Goal: Information Seeking & Learning: Learn about a topic

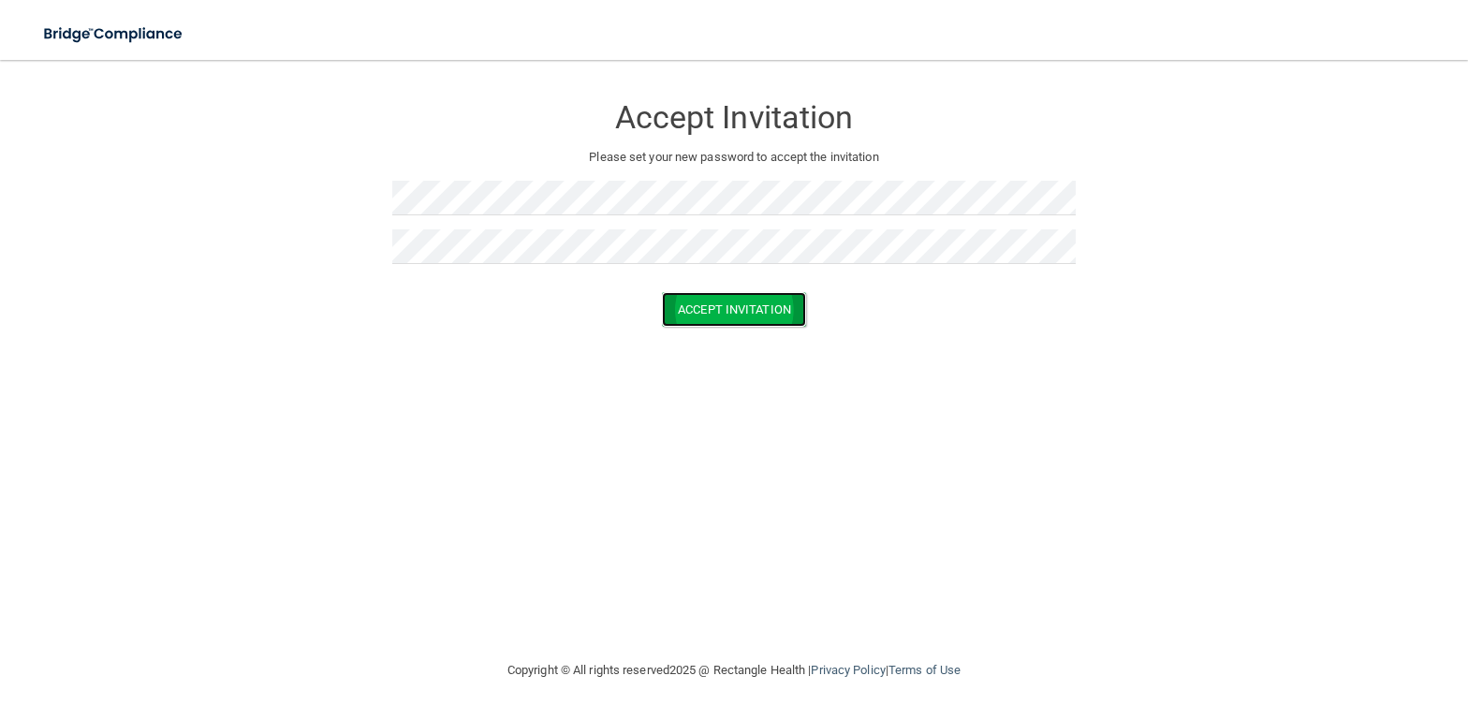
click at [710, 303] on button "Accept Invitation" at bounding box center [734, 309] width 144 height 35
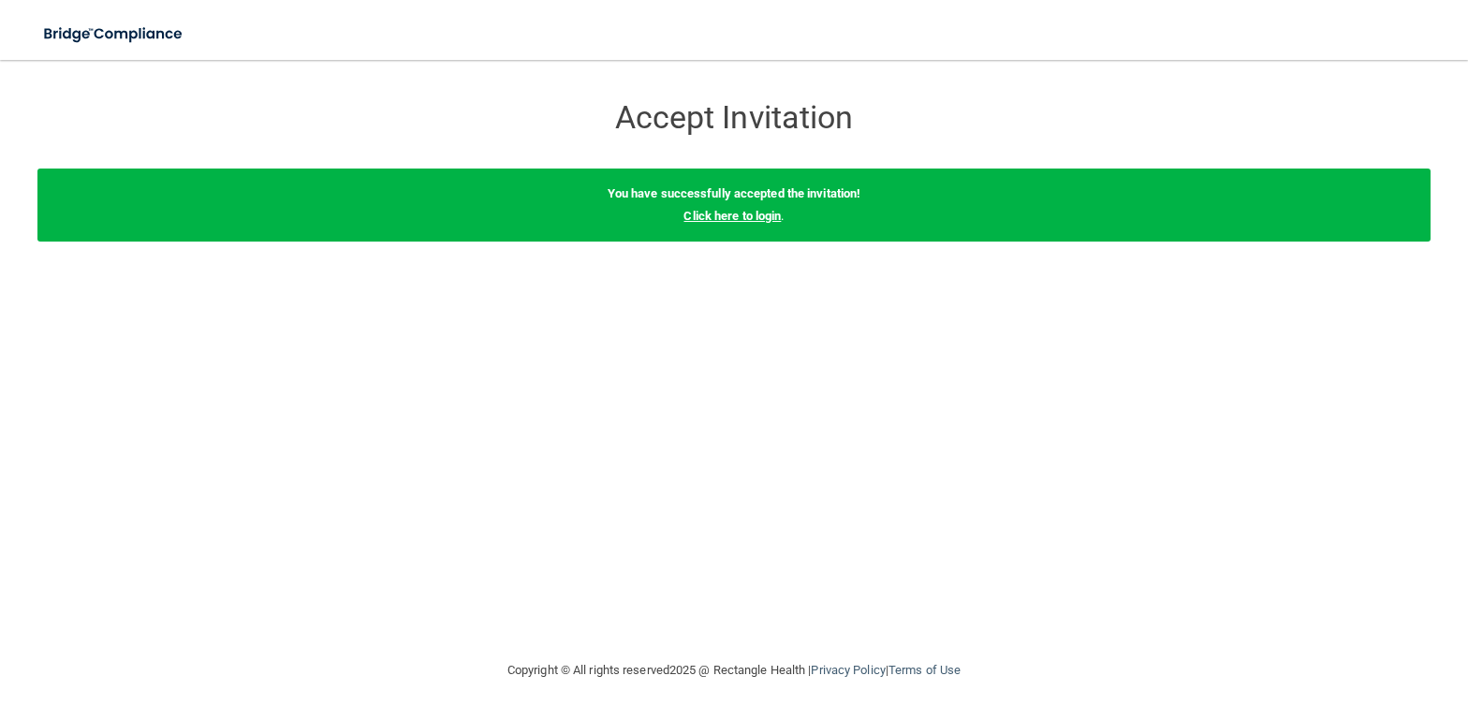
click at [745, 216] on link "Click here to login" at bounding box center [731, 216] width 97 height 14
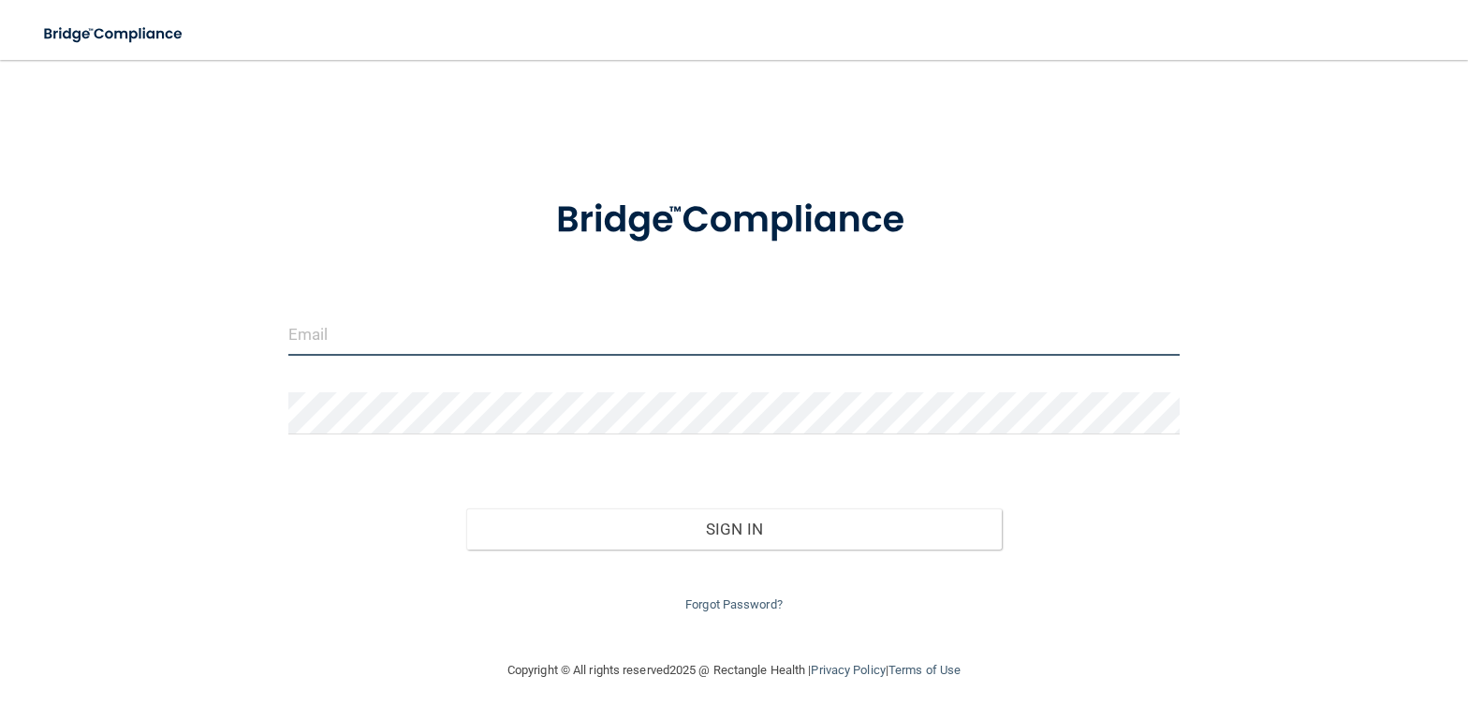
click at [355, 344] on input "email" at bounding box center [733, 335] width 891 height 42
type input "[EMAIL_ADDRESS][DOMAIN_NAME]"
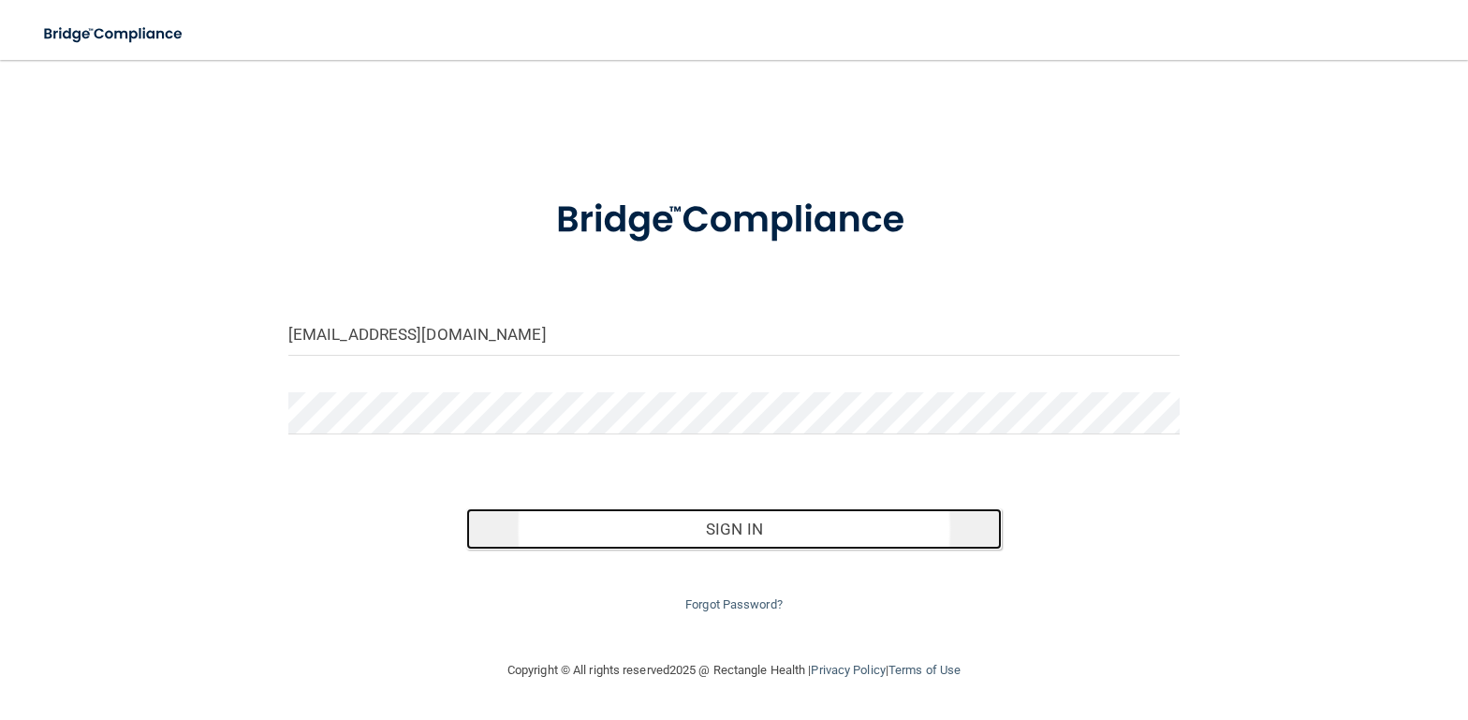
click at [799, 540] on button "Sign In" at bounding box center [733, 528] width 535 height 41
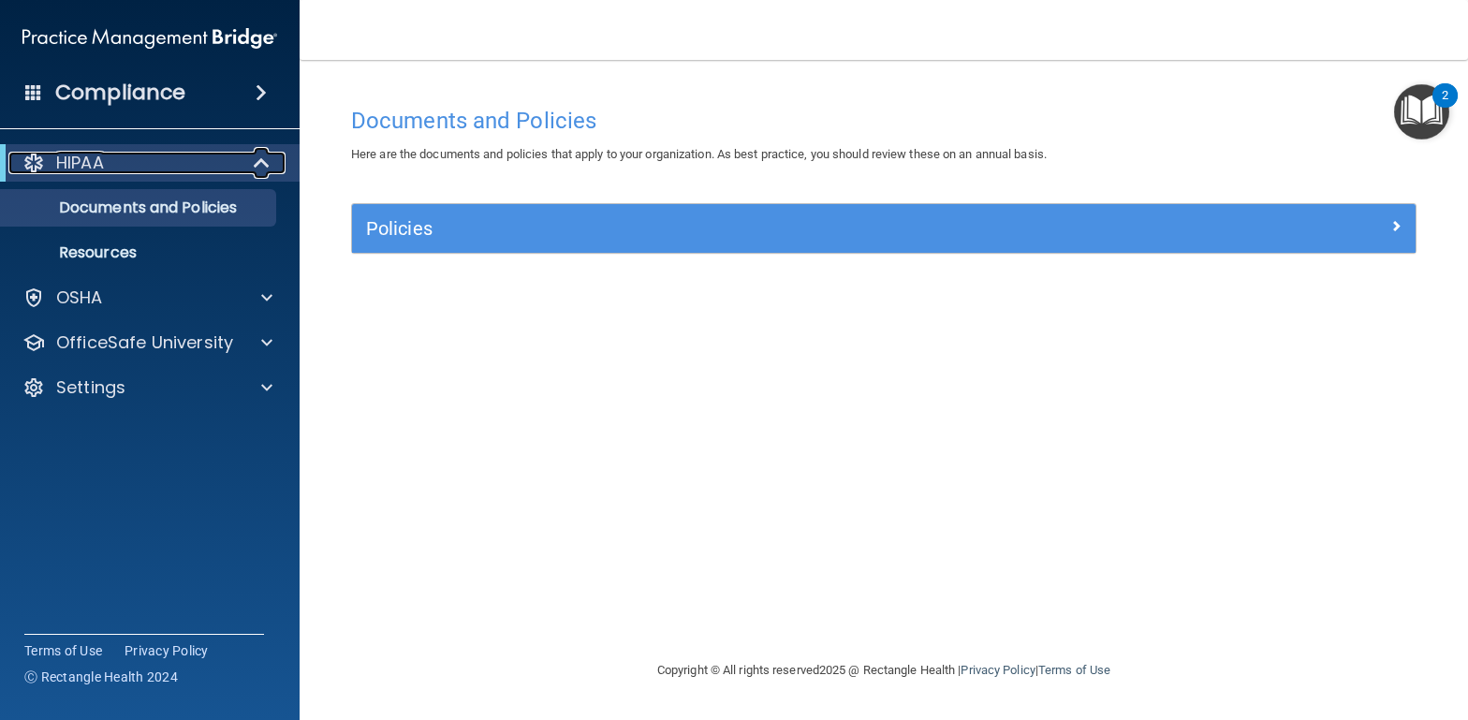
click at [163, 158] on div "HIPAA" at bounding box center [123, 163] width 231 height 22
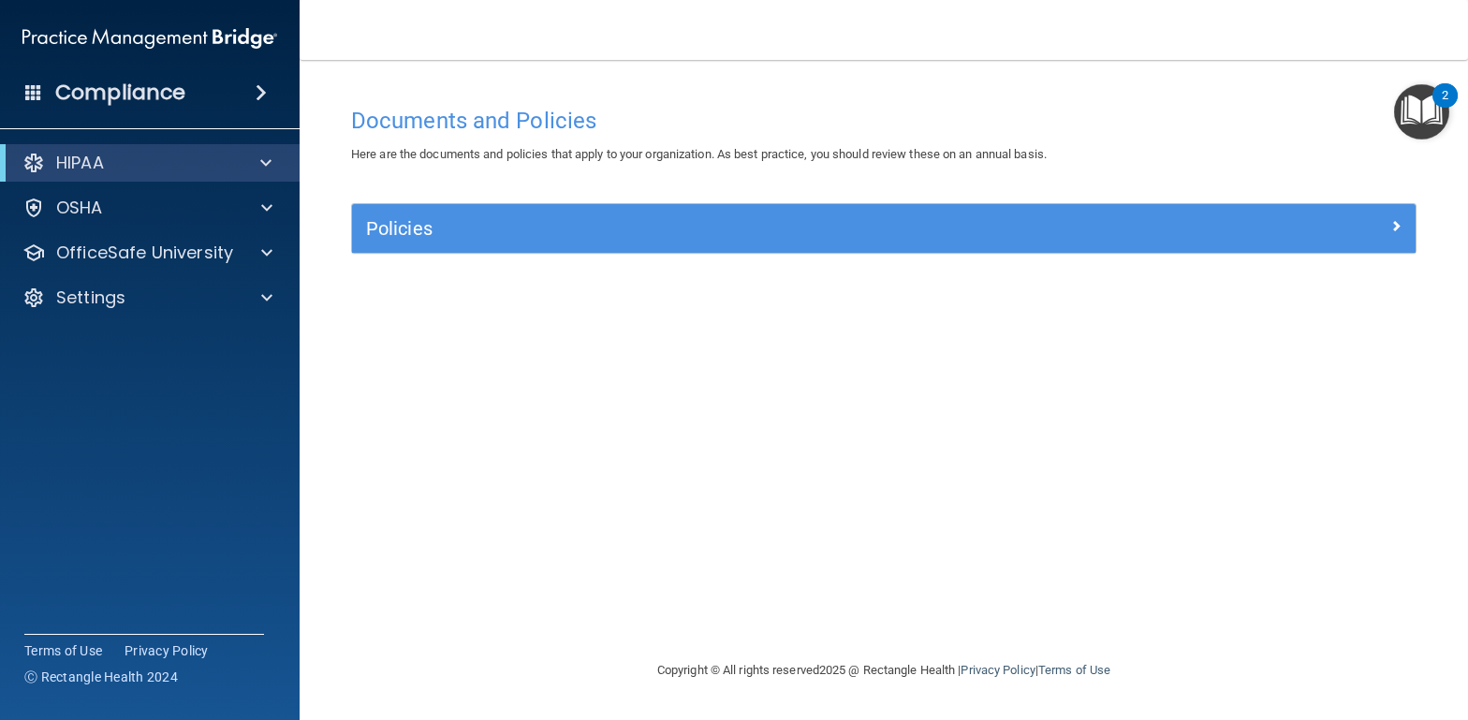
click at [154, 182] on div "HIPAA Documents and Policies Report an Incident Business Associates Emergency P…" at bounding box center [150, 234] width 301 height 195
click at [158, 163] on div "HIPAA" at bounding box center [123, 163] width 231 height 22
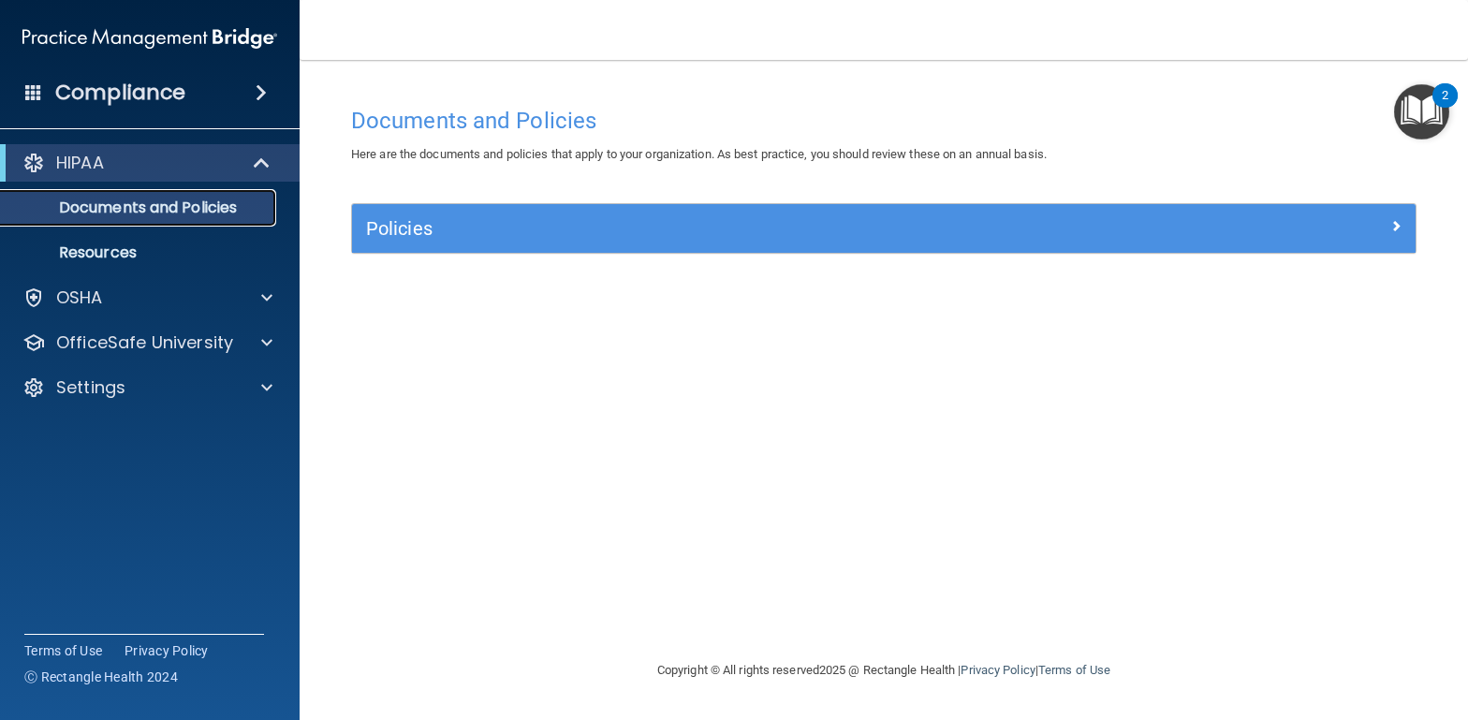
click at [169, 207] on p "Documents and Policies" at bounding box center [140, 207] width 256 height 19
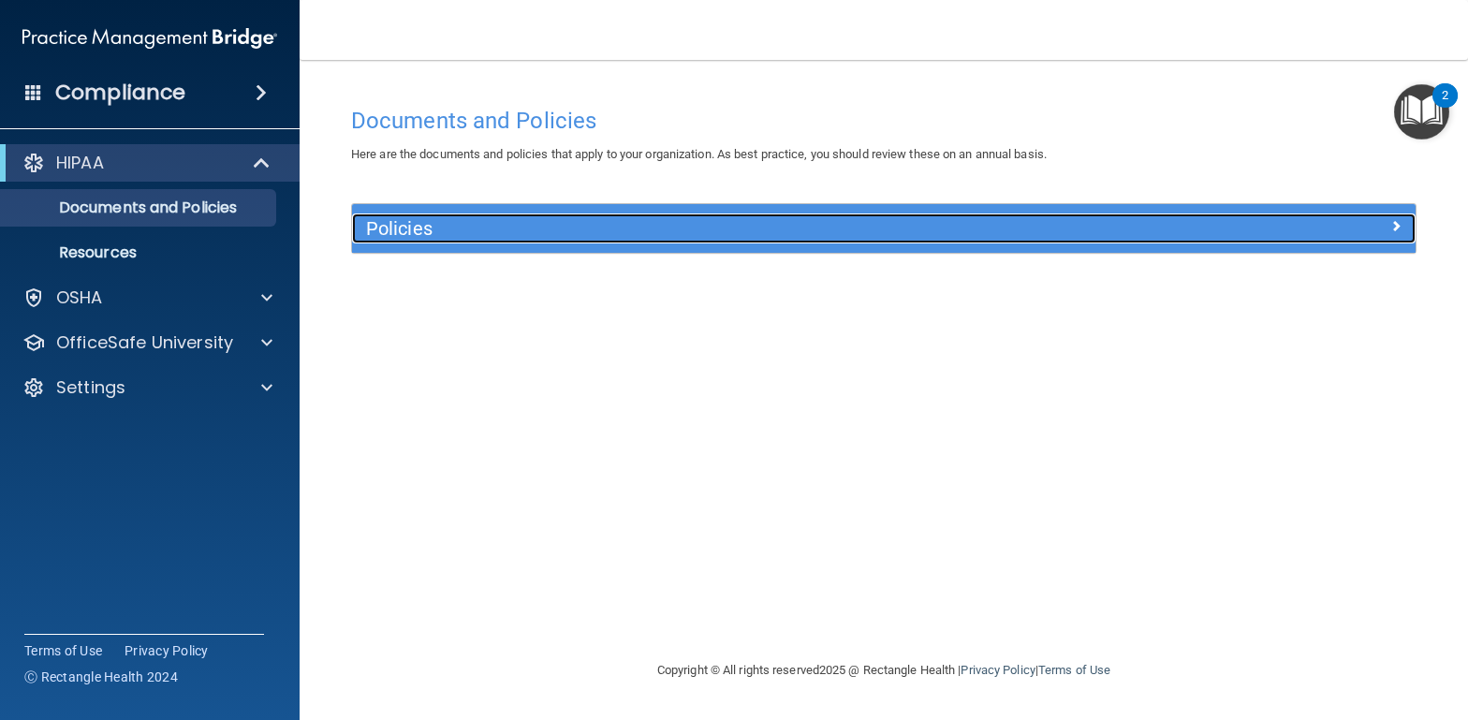
click at [678, 223] on h5 "Policies" at bounding box center [751, 228] width 770 height 21
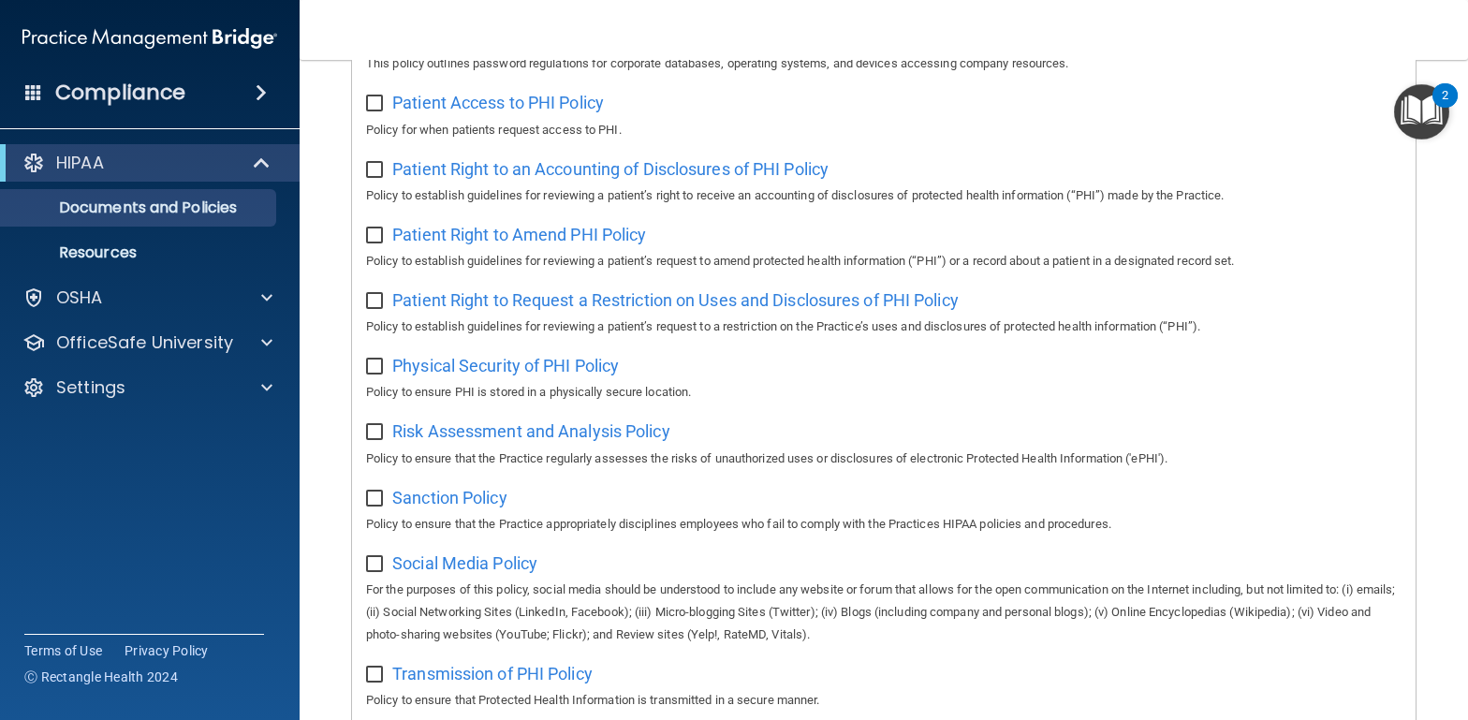
scroll to position [1203, 0]
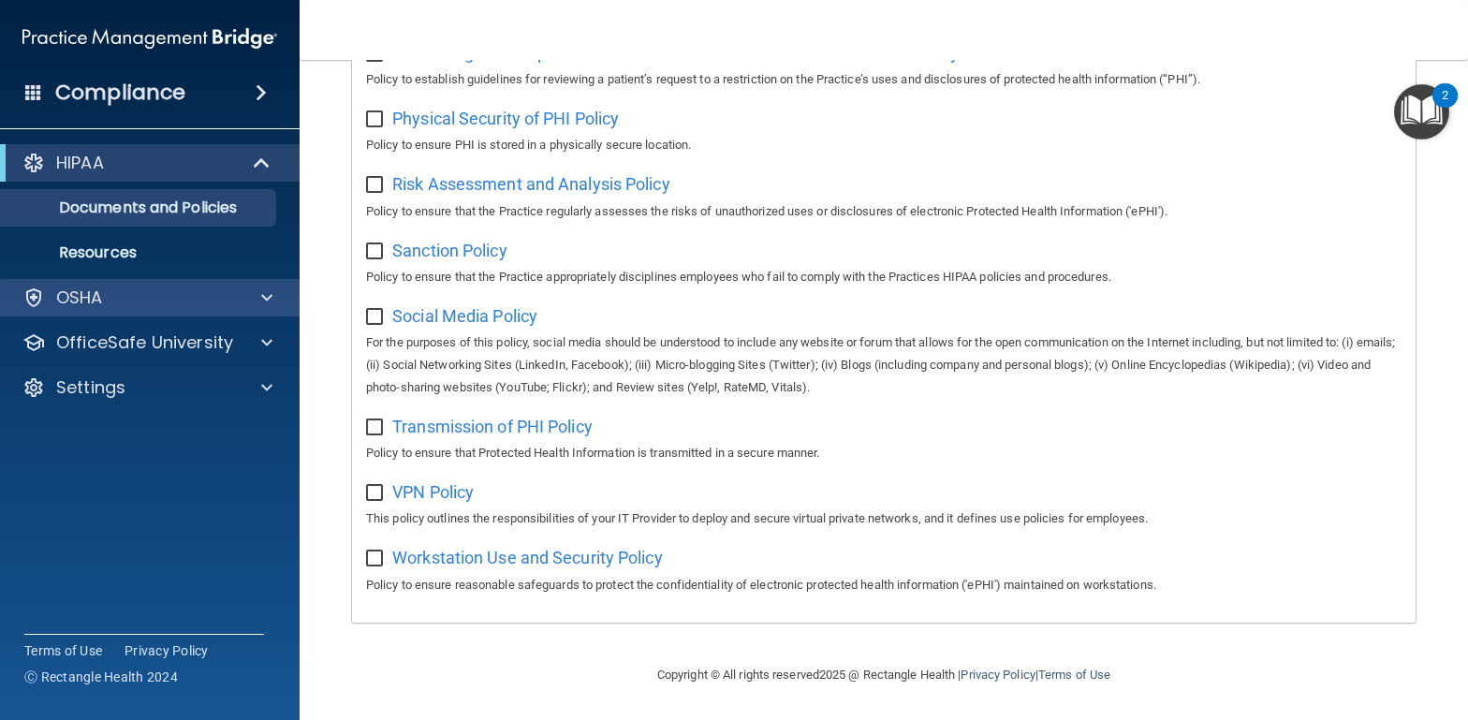
click at [112, 311] on div "OSHA" at bounding box center [150, 297] width 301 height 37
click at [169, 297] on div "OSHA" at bounding box center [124, 297] width 232 height 22
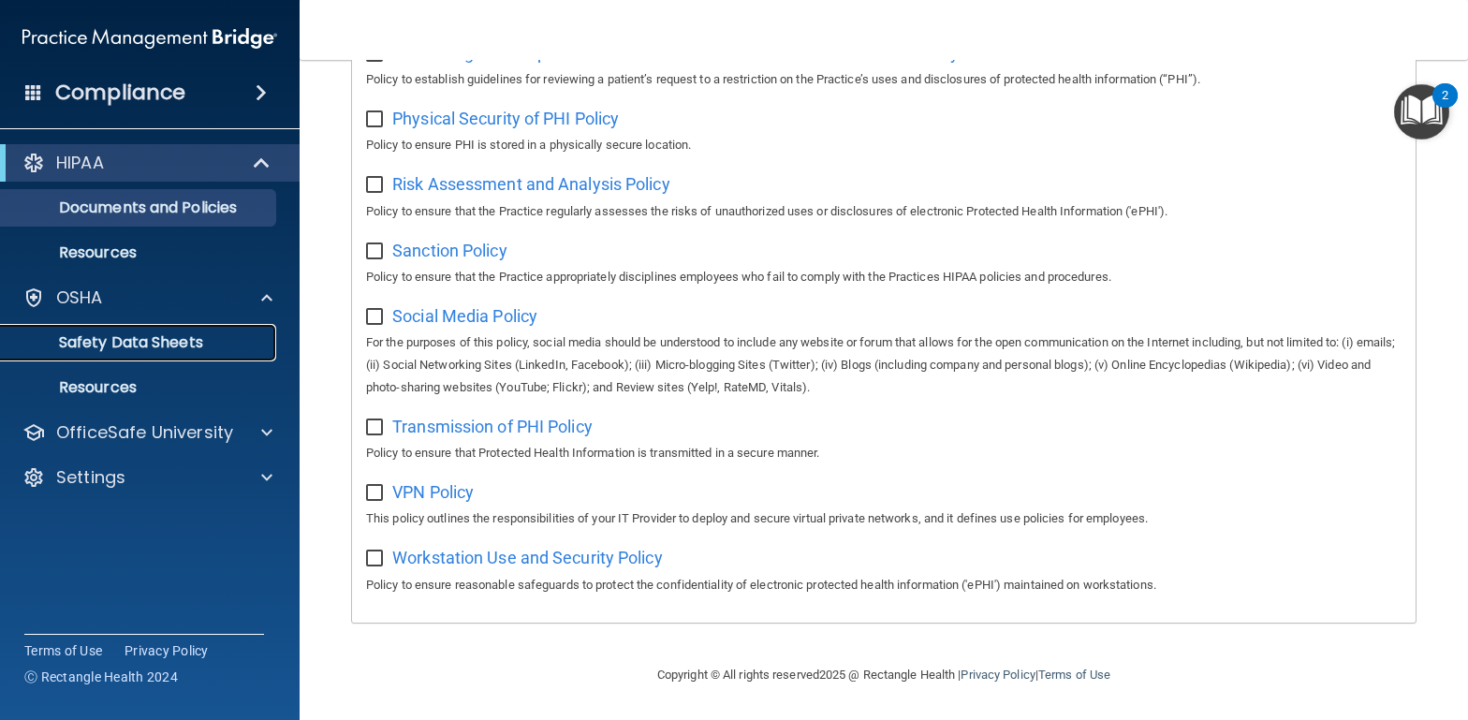
click at [150, 325] on link "Safety Data Sheets" at bounding box center [128, 342] width 295 height 37
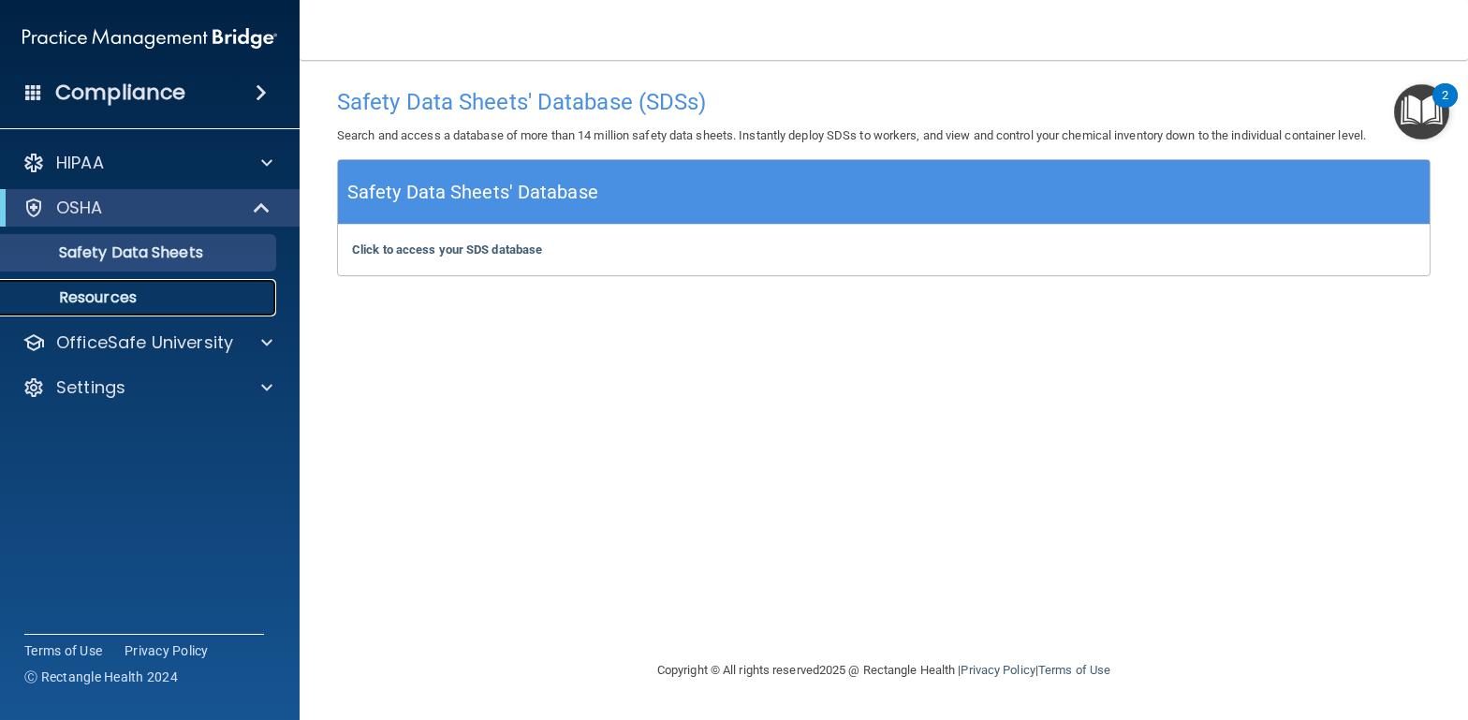
click at [181, 300] on p "Resources" at bounding box center [140, 297] width 256 height 19
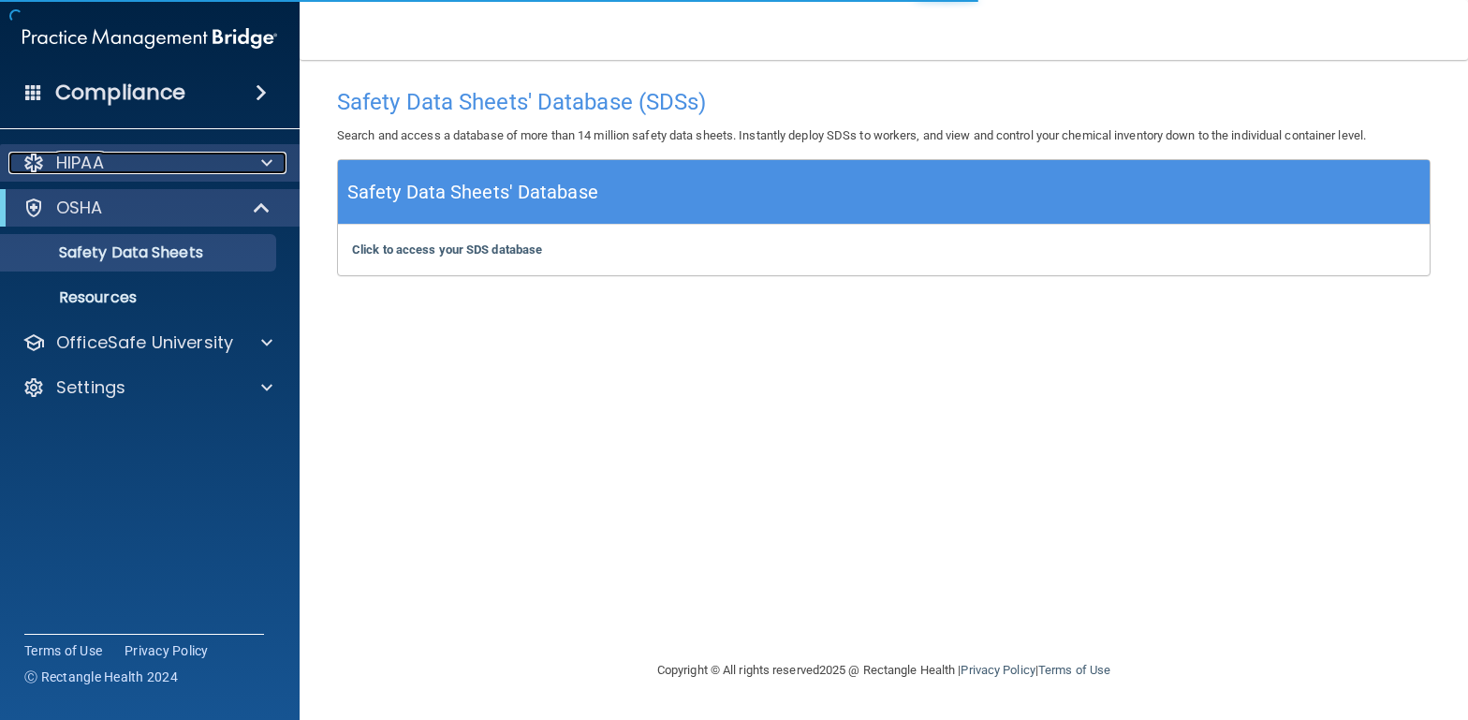
click at [139, 161] on div "HIPAA" at bounding box center [124, 163] width 232 height 22
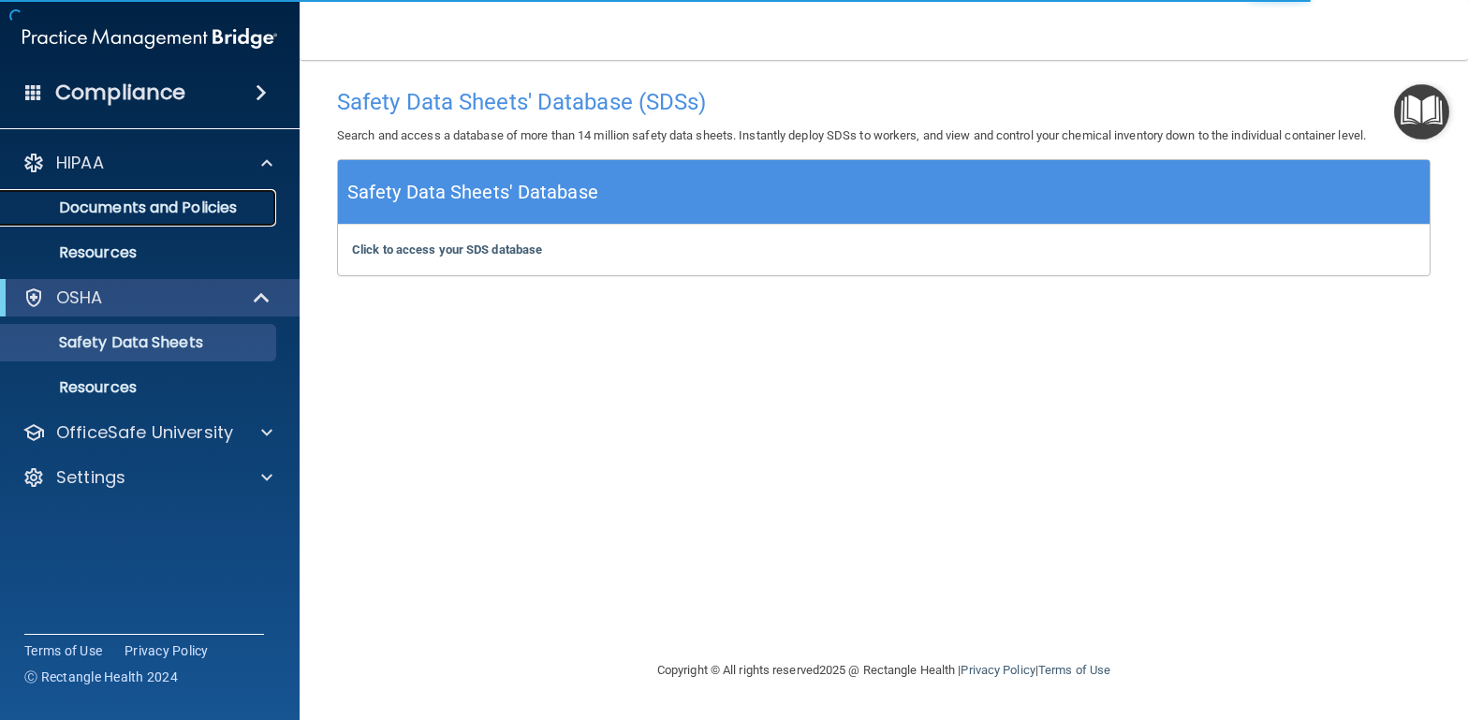
click at [144, 213] on p "Documents and Policies" at bounding box center [140, 207] width 256 height 19
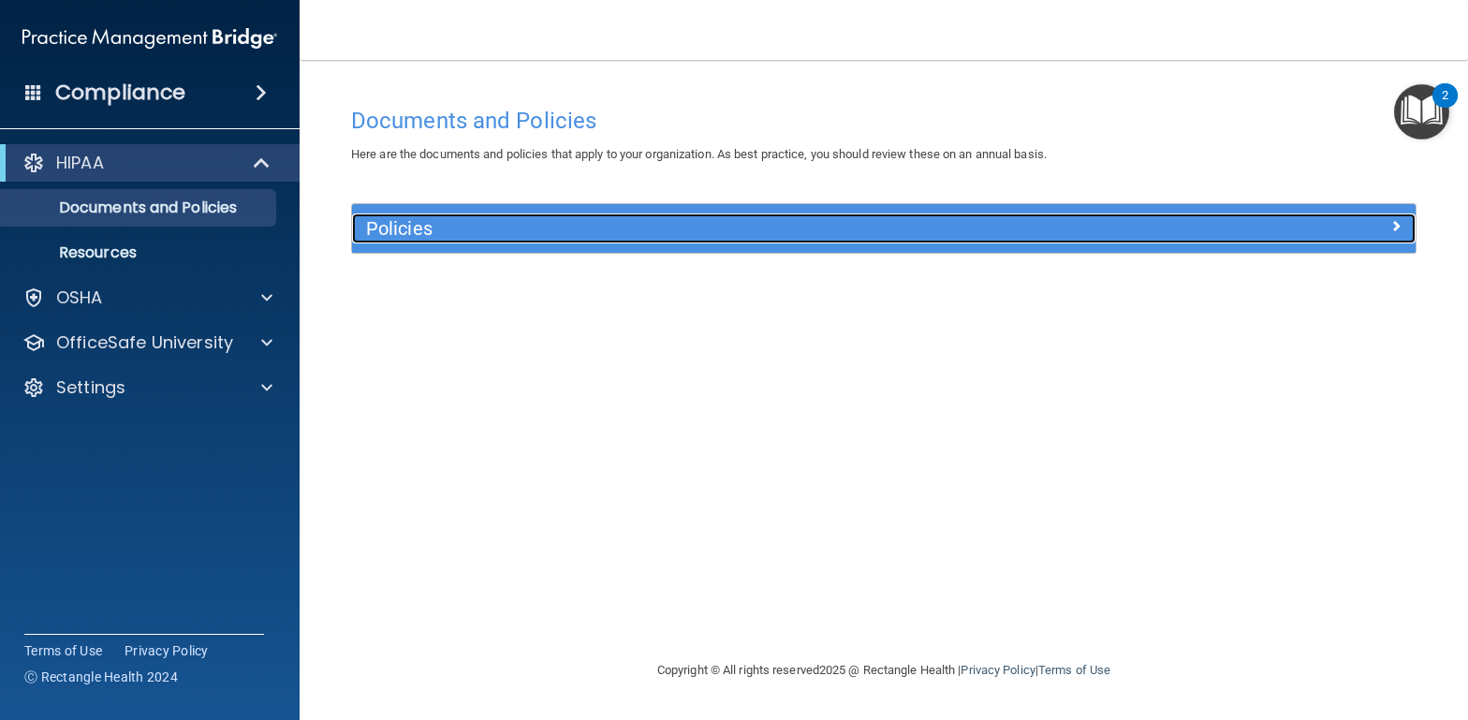
click at [624, 237] on h5 "Policies" at bounding box center [751, 228] width 770 height 21
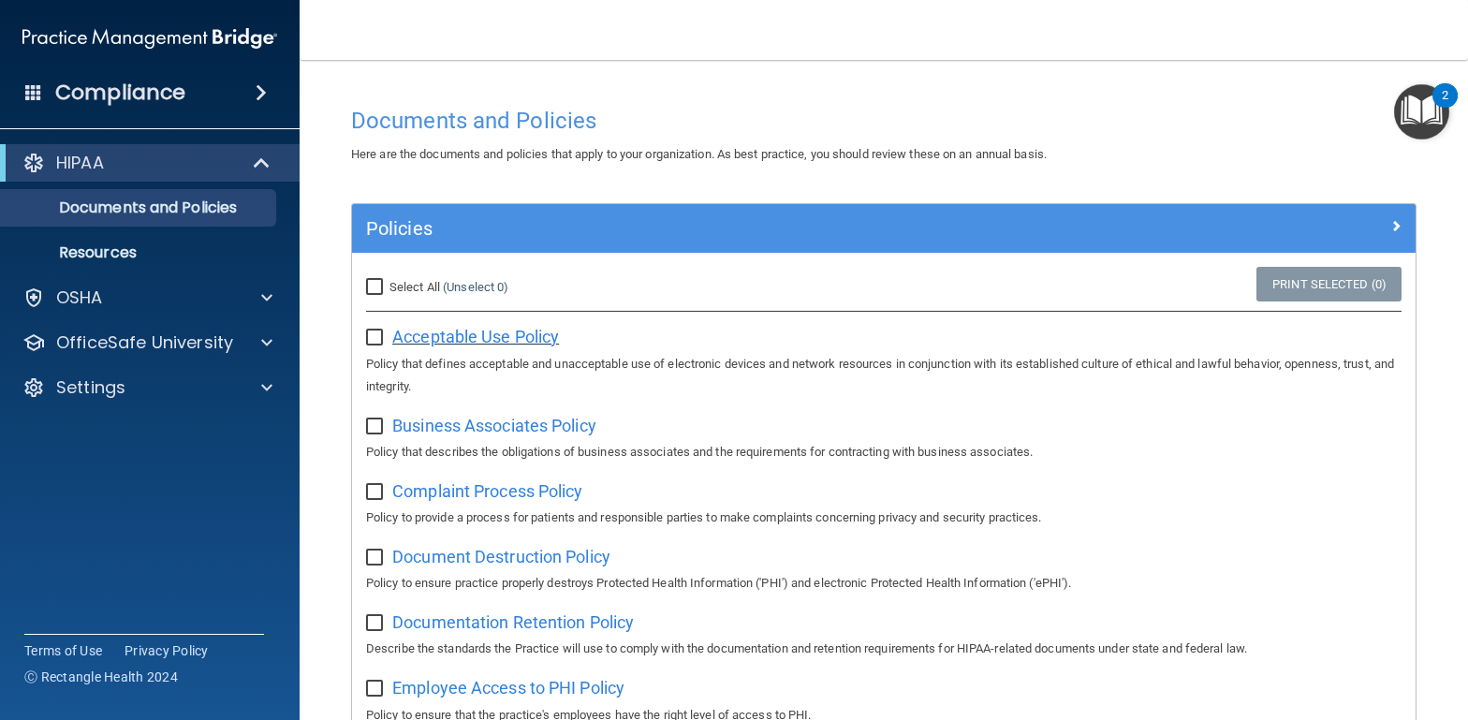
click at [436, 334] on span "Acceptable Use Policy" at bounding box center [475, 337] width 167 height 20
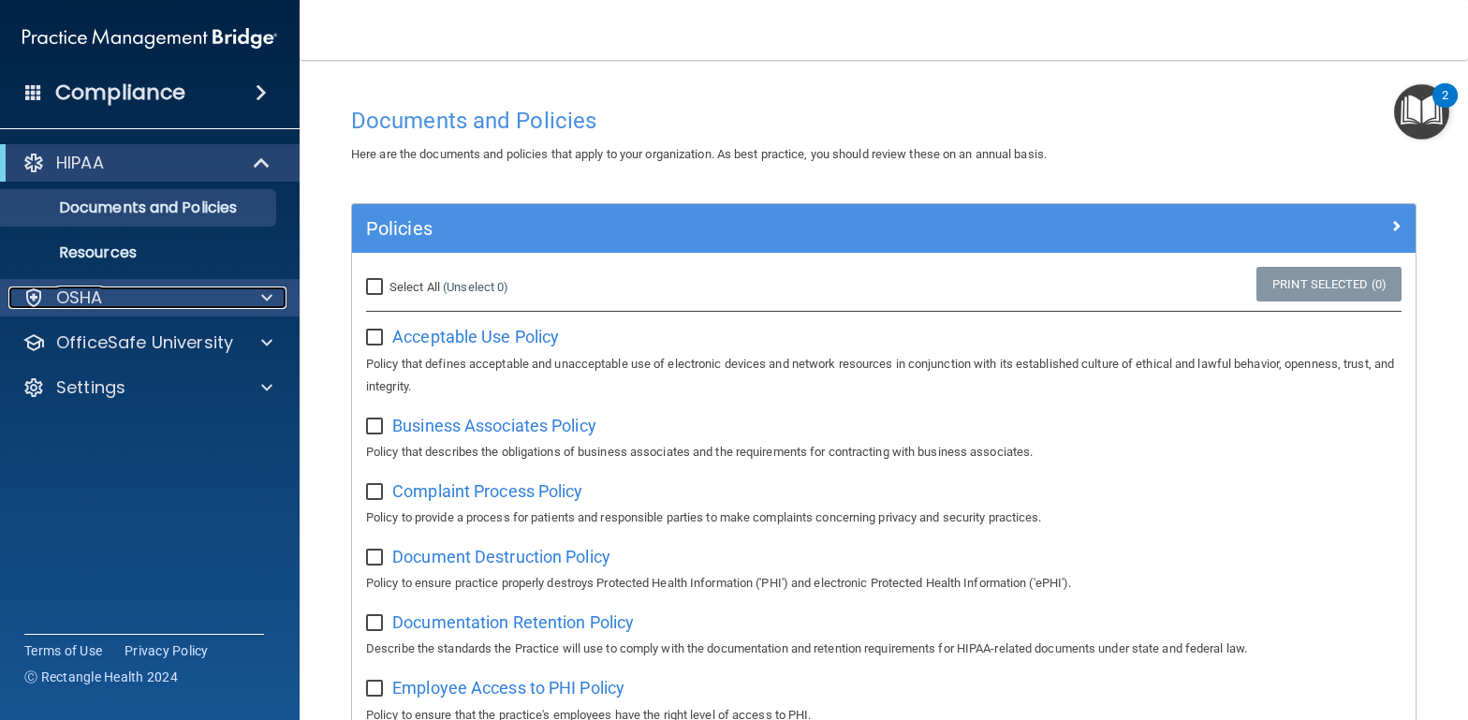
click at [110, 300] on div "OSHA" at bounding box center [124, 297] width 232 height 22
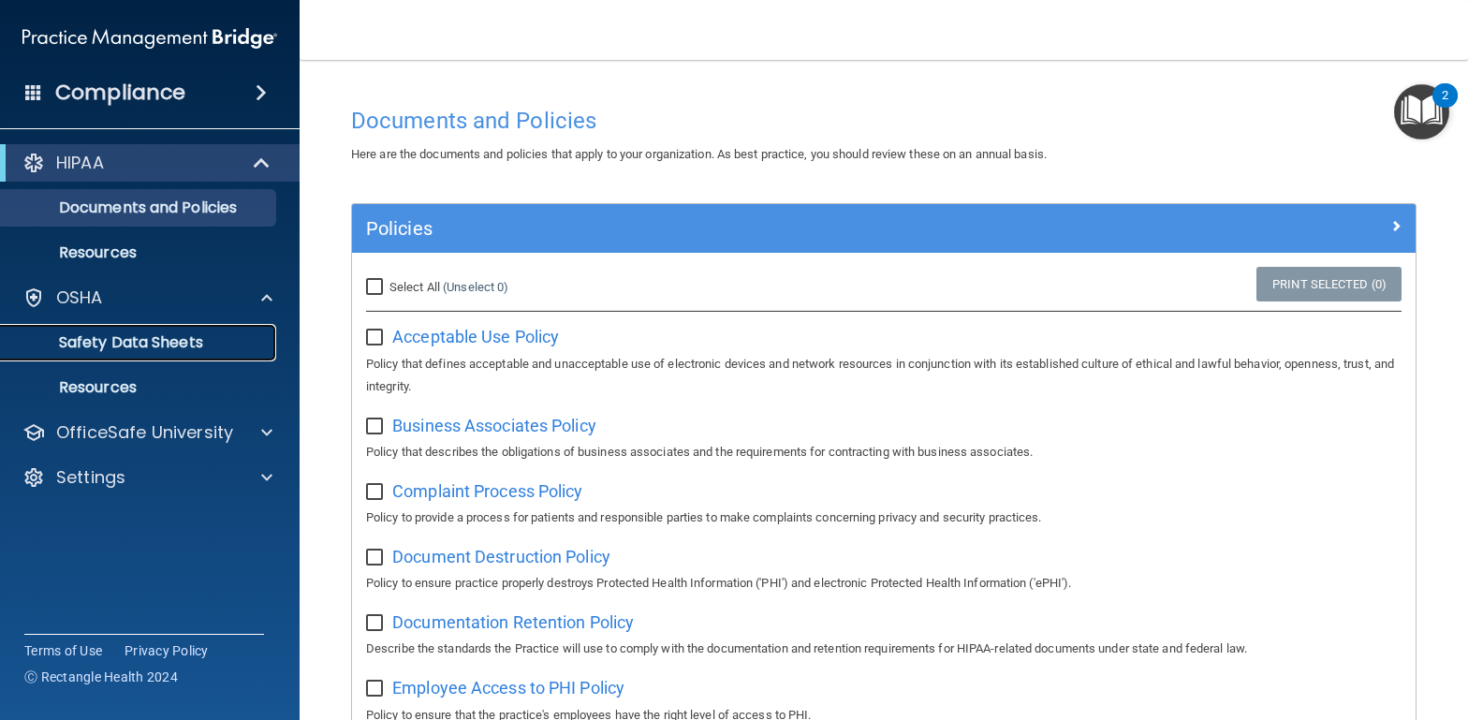
click at [96, 339] on p "Safety Data Sheets" at bounding box center [140, 342] width 256 height 19
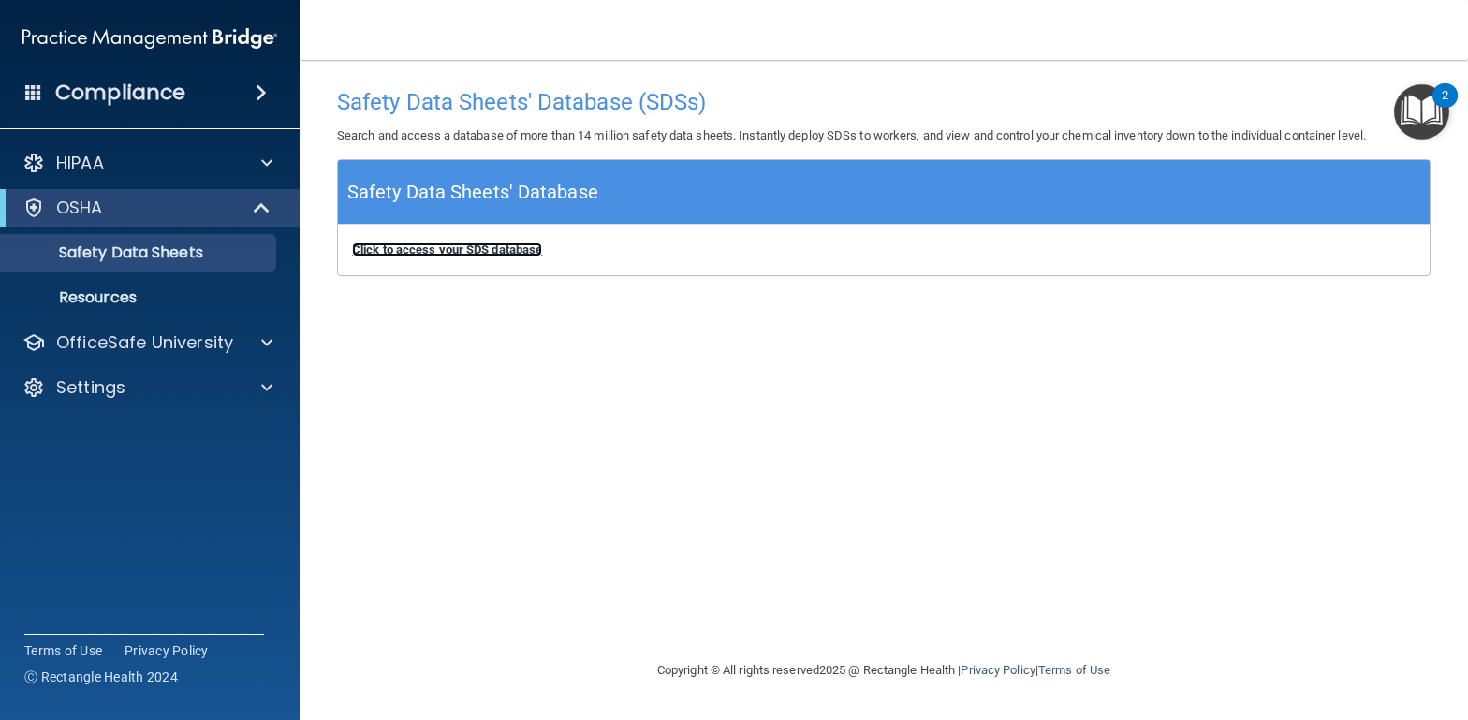
click at [391, 244] on b "Click to access your SDS database" at bounding box center [447, 249] width 190 height 14
